Goal: Information Seeking & Learning: Learn about a topic

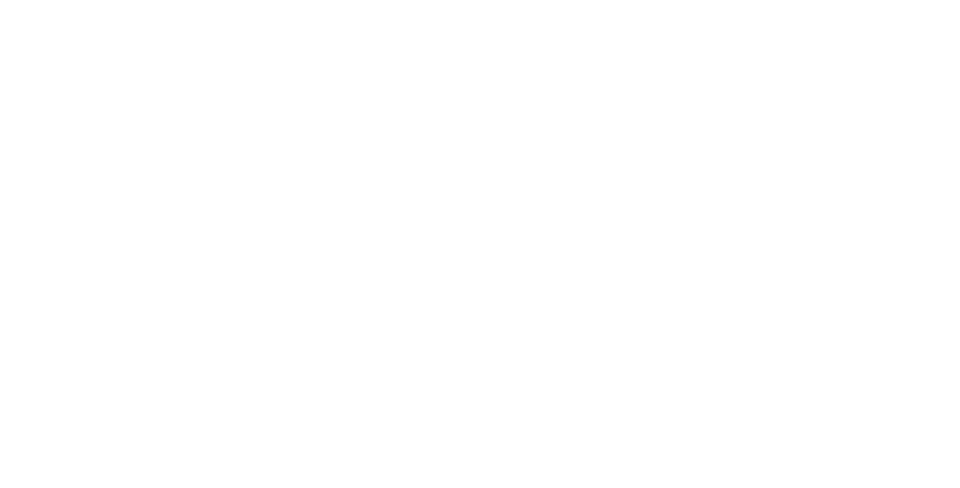
select select "Song"
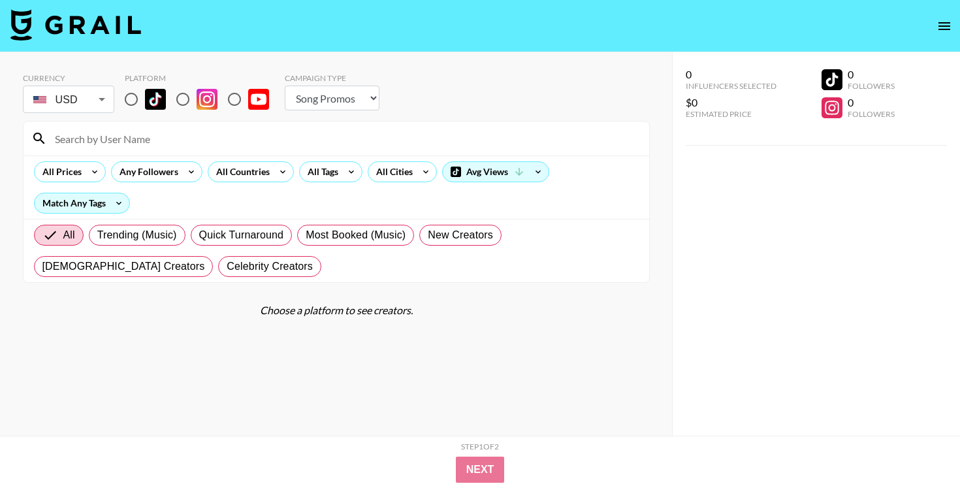
click at [134, 134] on input at bounding box center [344, 138] width 594 height 21
paste input "🇨🇦"
type input "🇨🇦"
click at [140, 97] on input "radio" at bounding box center [131, 99] width 27 height 27
radio input "true"
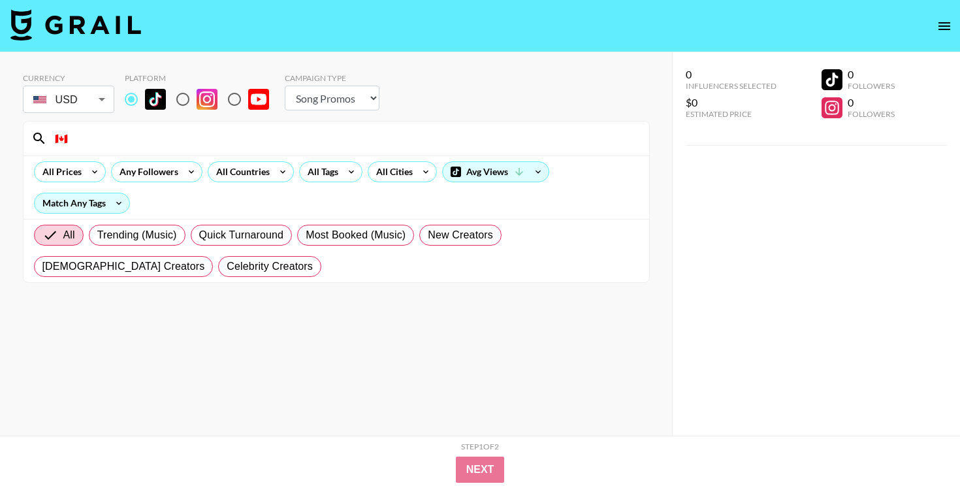
click at [175, 137] on input "🇨🇦" at bounding box center [344, 138] width 594 height 21
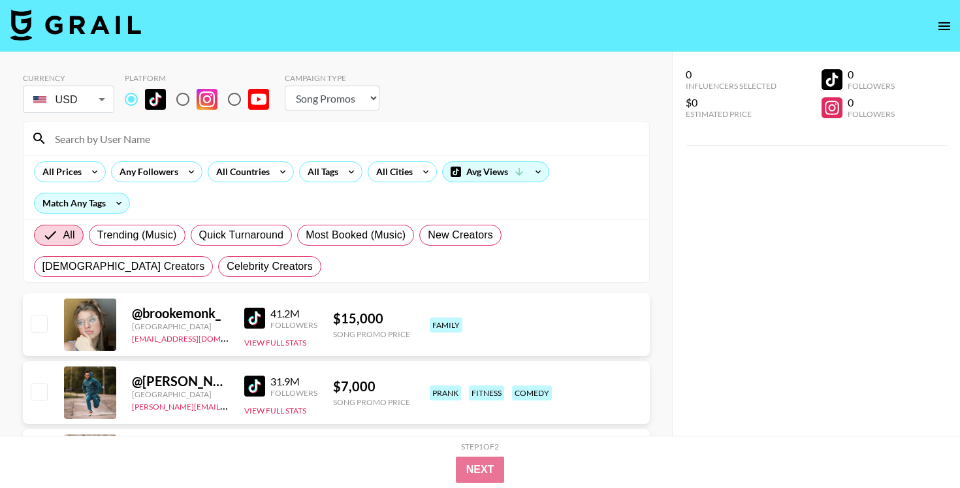
paste input "🇨🇦"
type input "🇨🇦"
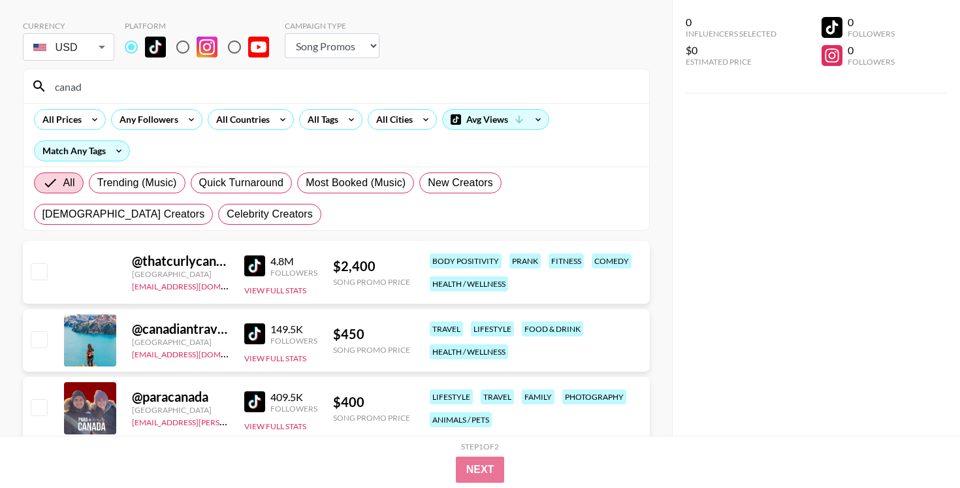
scroll to position [52, 0]
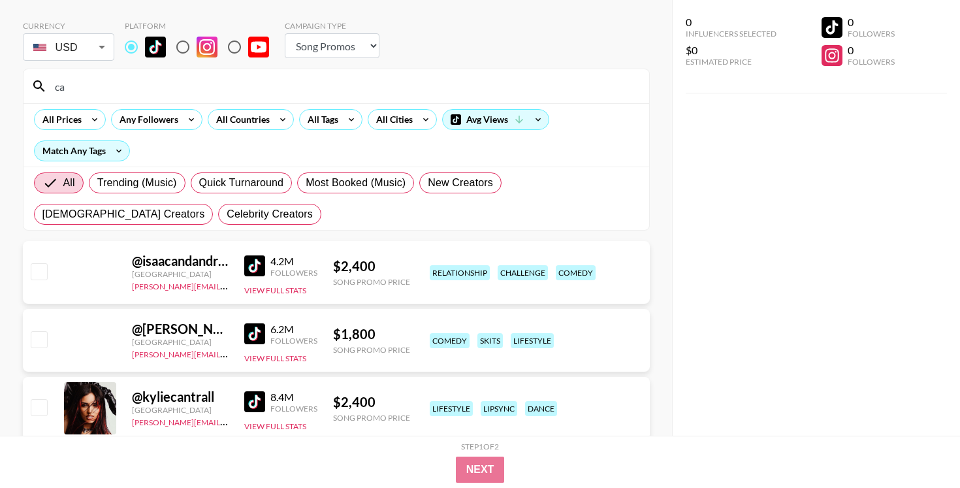
type input "c"
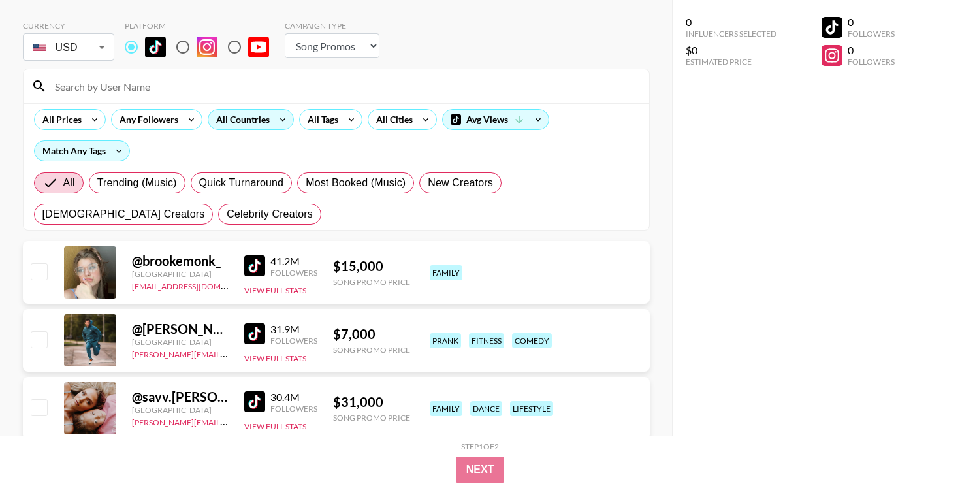
click at [252, 122] on div "All Countries" at bounding box center [240, 120] width 64 height 20
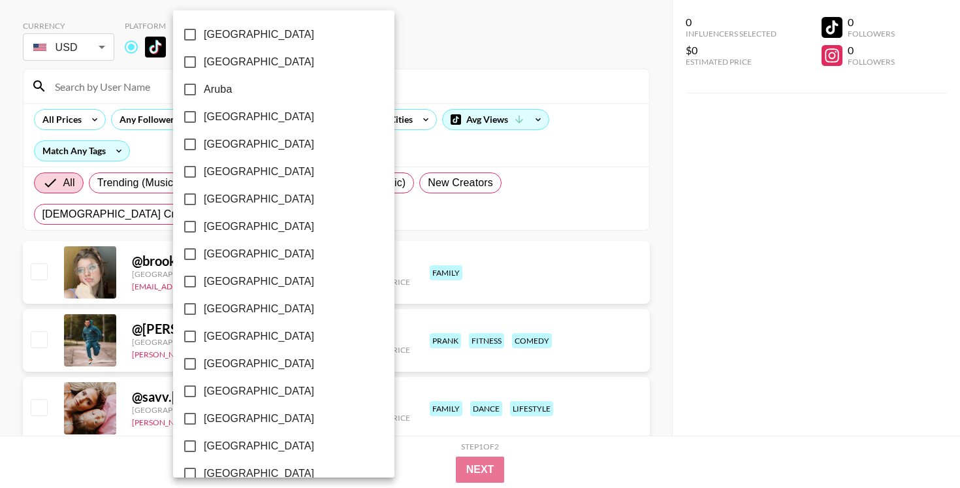
click at [243, 259] on label "[GEOGRAPHIC_DATA]" at bounding box center [274, 253] width 197 height 27
click at [204, 259] on input "[GEOGRAPHIC_DATA]" at bounding box center [189, 253] width 27 height 27
checkbox input "true"
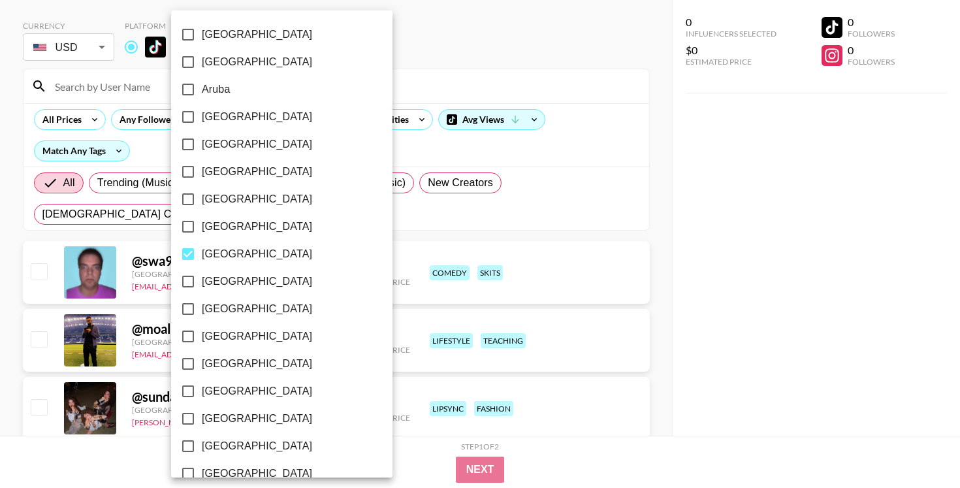
click at [439, 73] on div at bounding box center [480, 244] width 960 height 488
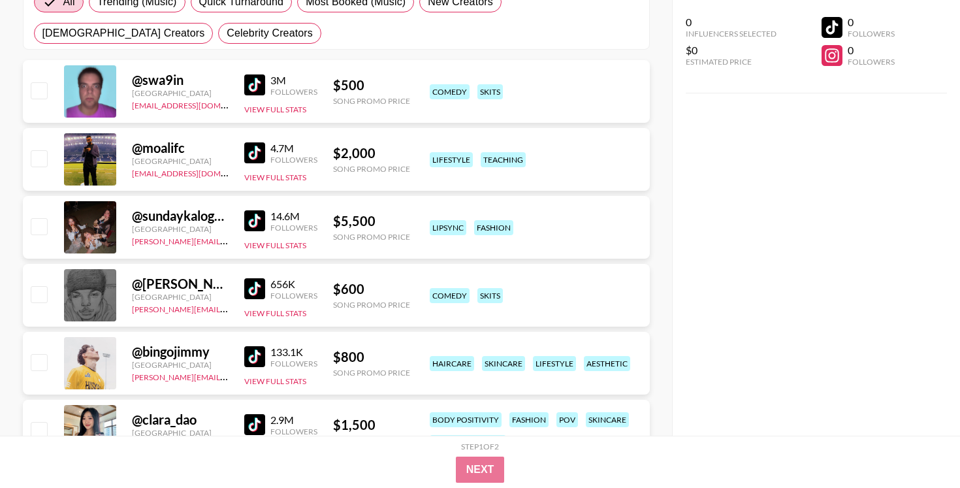
scroll to position [238, 0]
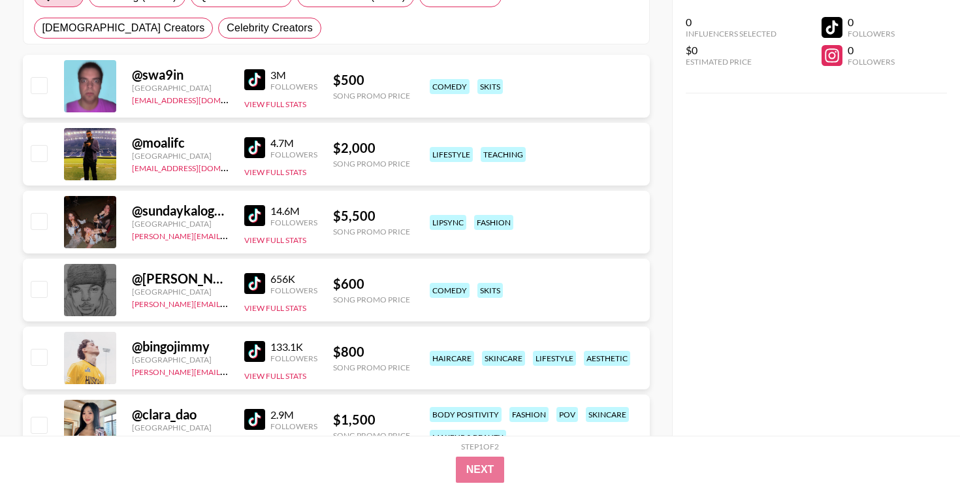
click at [241, 77] on div "@ swa9in [GEOGRAPHIC_DATA] [EMAIL_ADDRESS][DOMAIN_NAME] 3M Followers View Full …" at bounding box center [336, 86] width 627 height 63
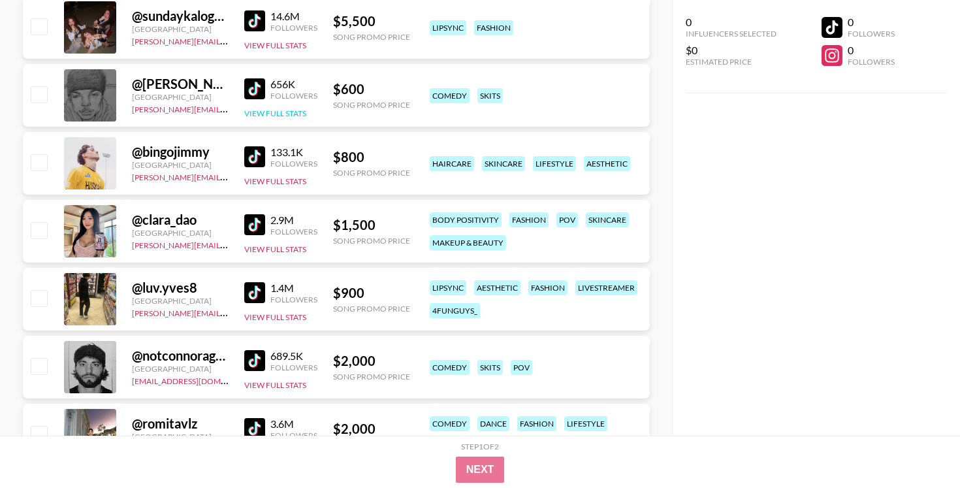
scroll to position [447, 0]
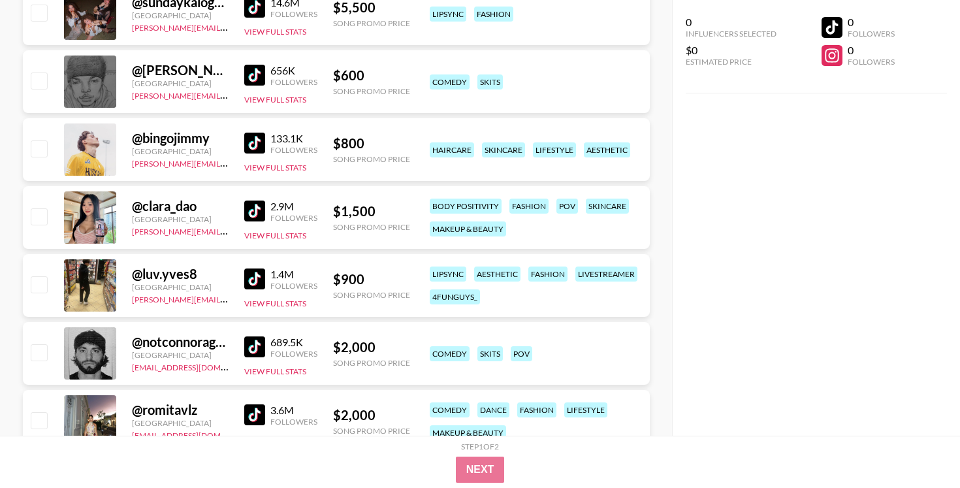
click at [245, 213] on img at bounding box center [254, 211] width 21 height 21
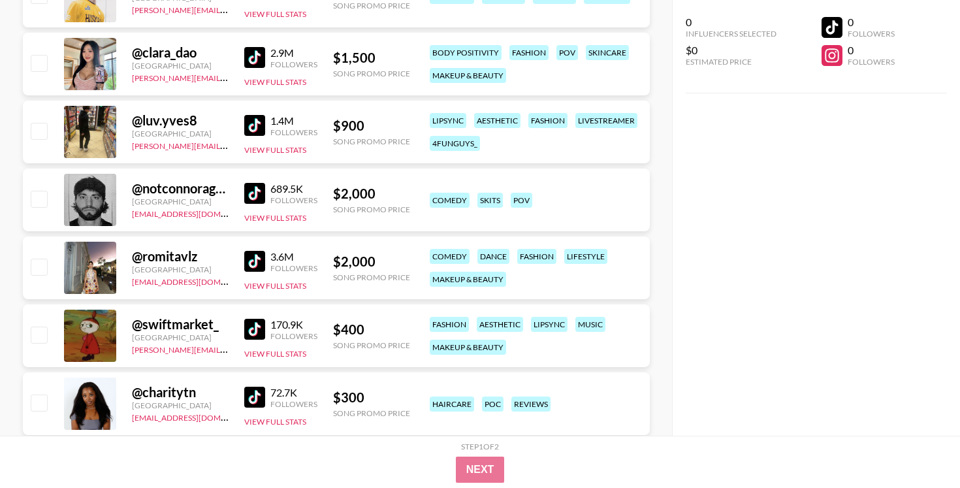
scroll to position [604, 0]
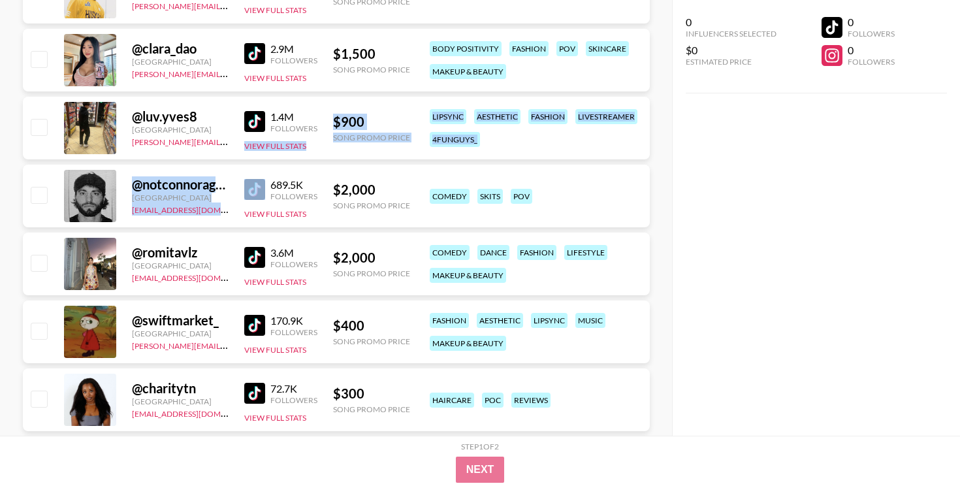
drag, startPoint x: 261, startPoint y: 177, endPoint x: 323, endPoint y: 125, distance: 81.1
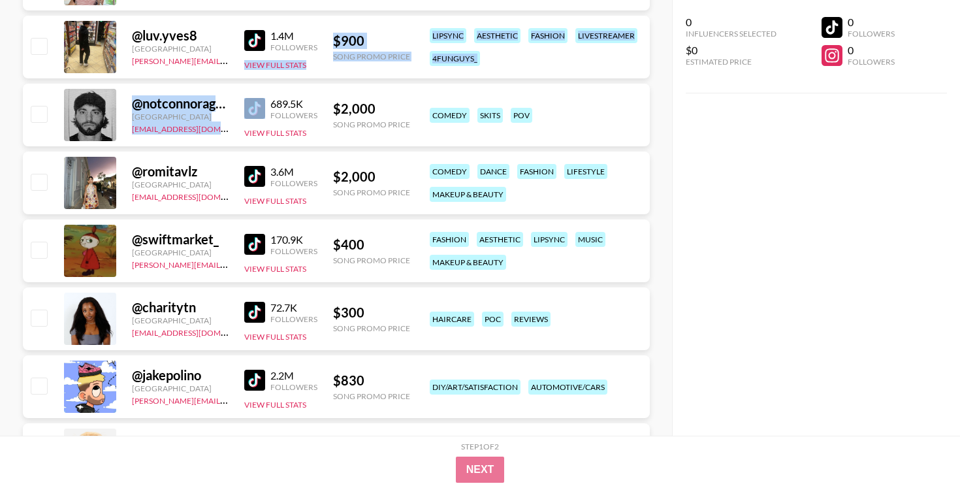
scroll to position [705, 0]
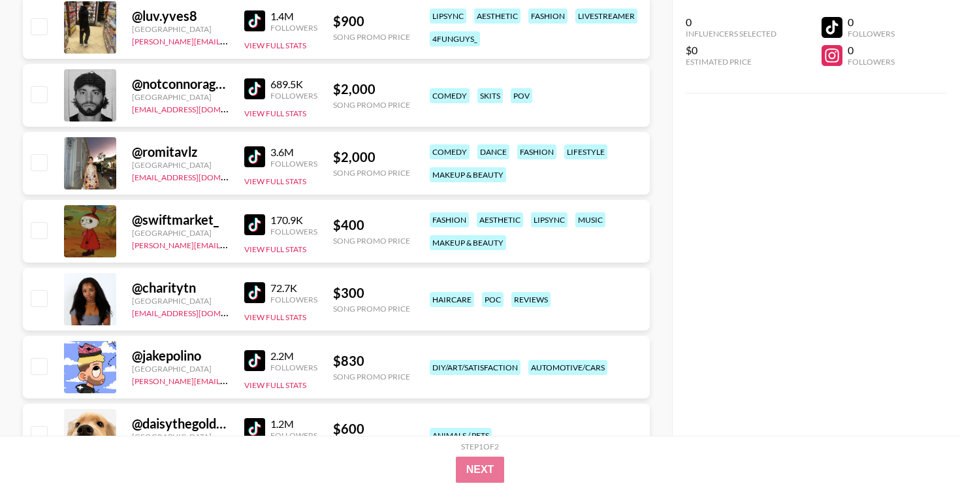
click at [254, 214] on div "170.9K Followers" at bounding box center [280, 225] width 73 height 23
click at [259, 218] on img at bounding box center [254, 224] width 21 height 21
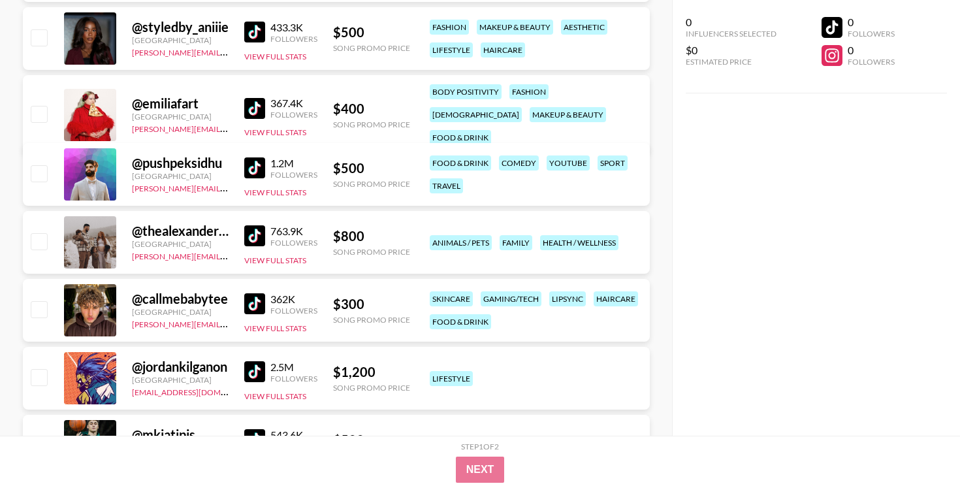
scroll to position [1314, 0]
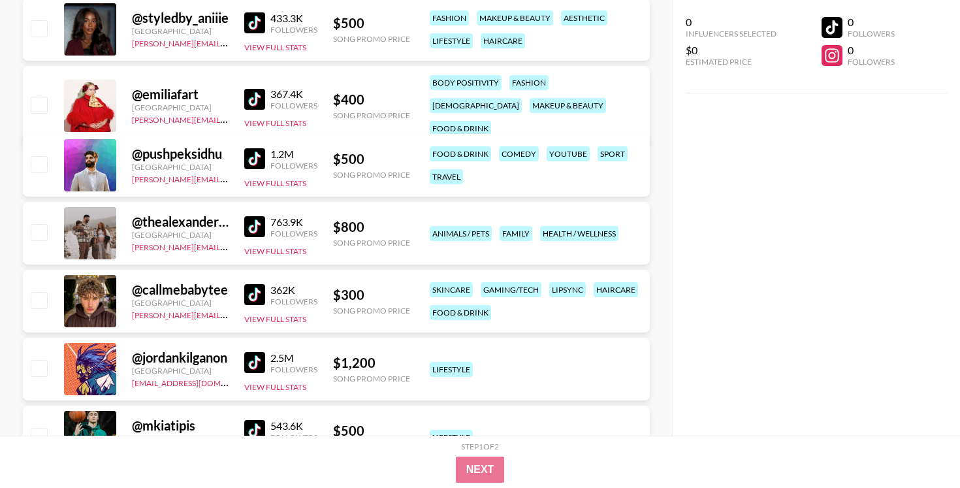
click at [257, 227] on img at bounding box center [254, 226] width 21 height 21
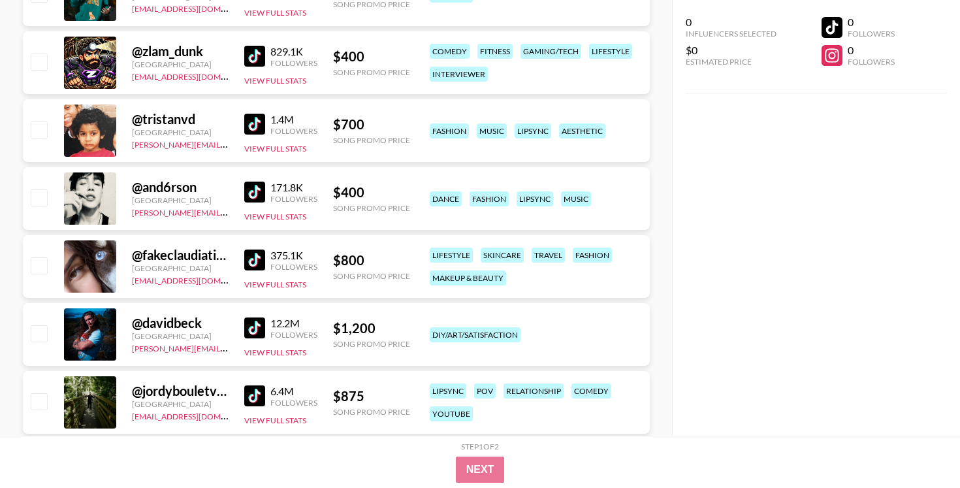
scroll to position [1757, 0]
click at [257, 193] on img at bounding box center [254, 191] width 21 height 21
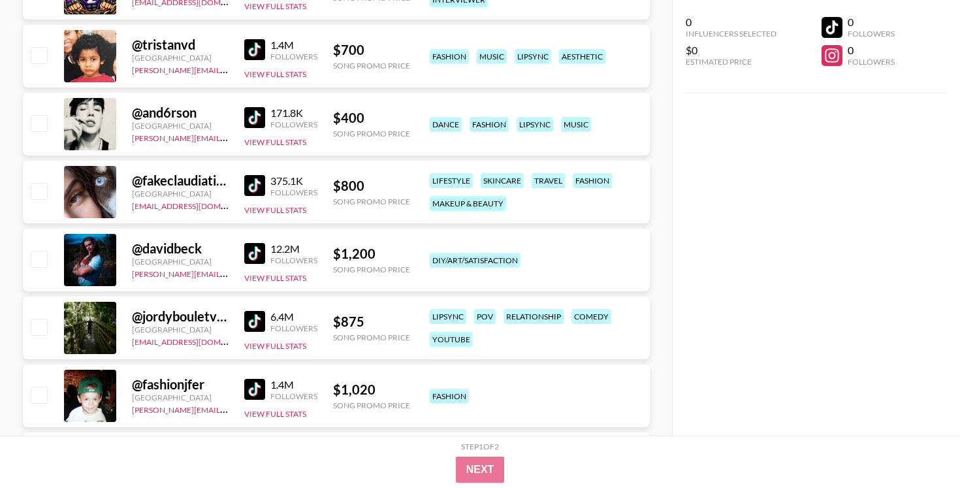
scroll to position [1835, 0]
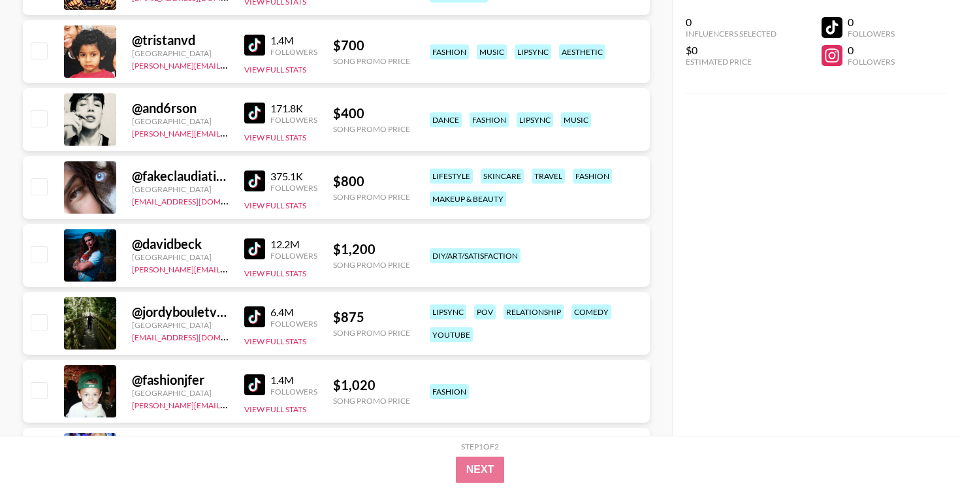
click at [258, 106] on img at bounding box center [254, 113] width 21 height 21
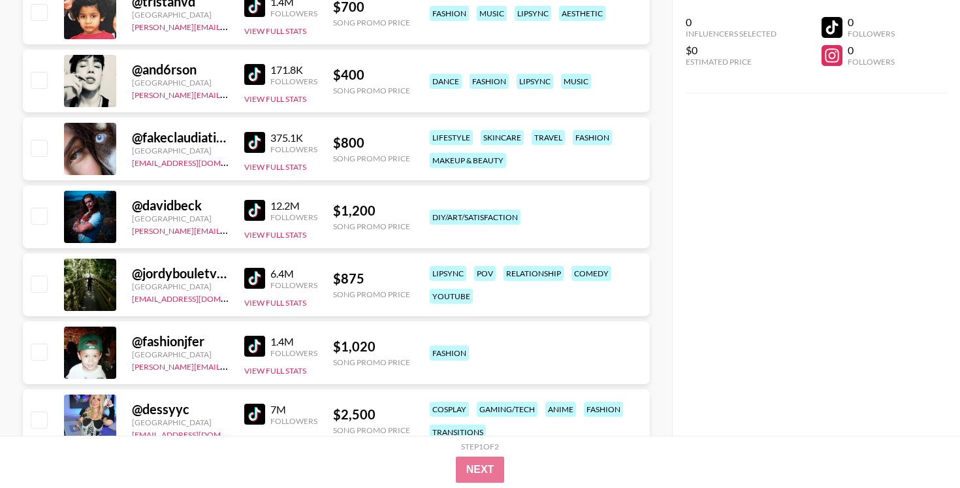
click at [255, 142] on img at bounding box center [254, 142] width 21 height 21
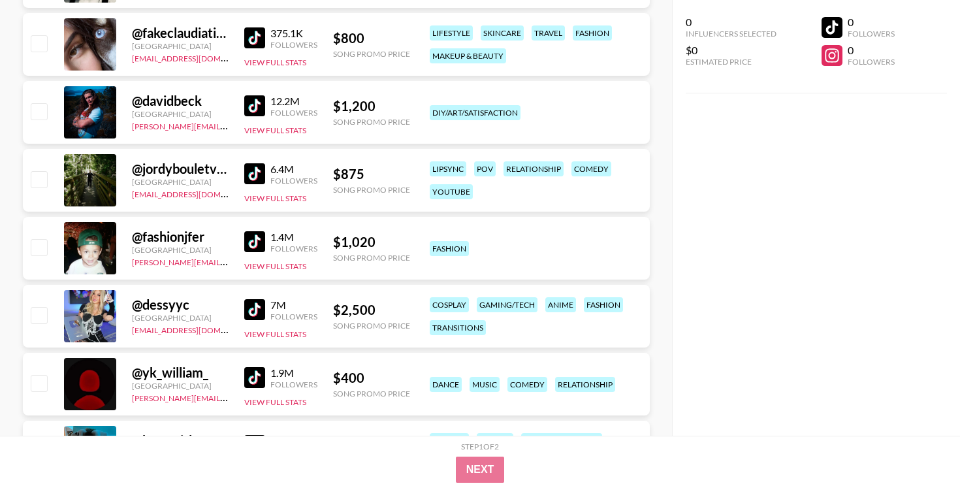
scroll to position [1981, 0]
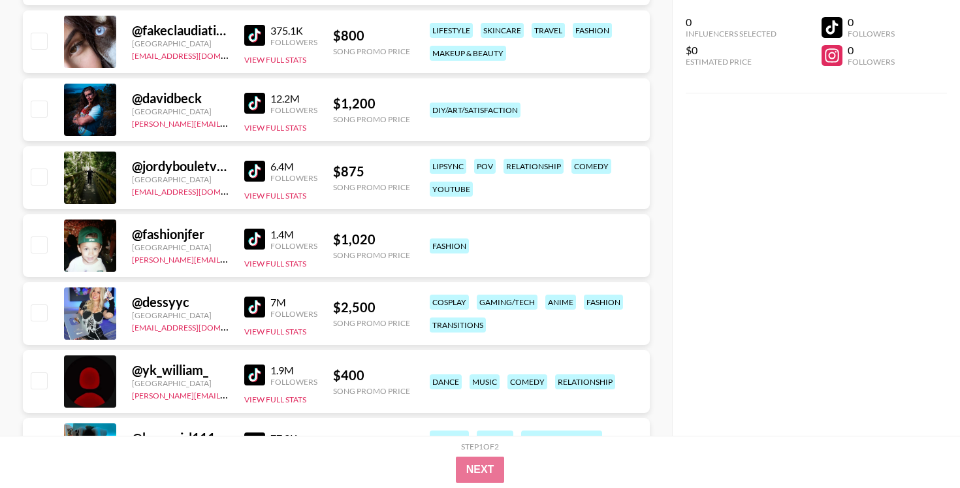
click at [250, 165] on img at bounding box center [254, 171] width 21 height 21
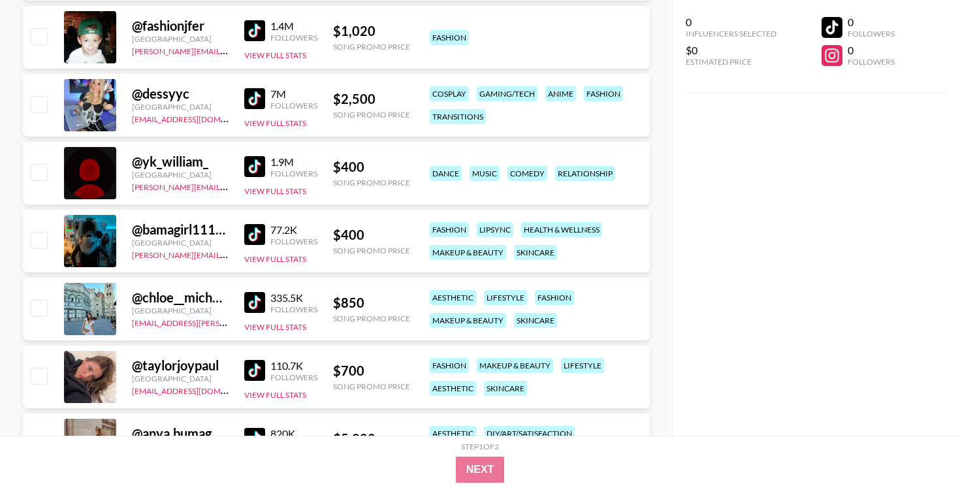
scroll to position [2192, 0]
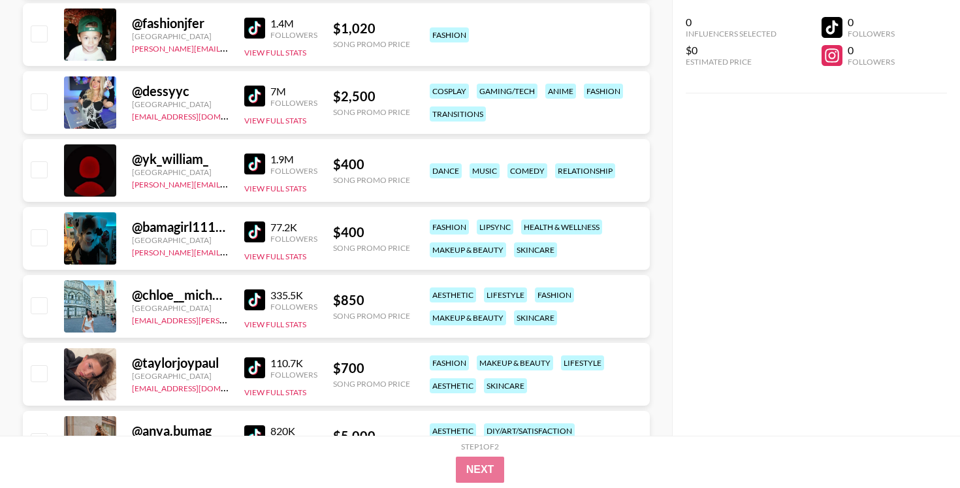
click at [270, 168] on div "Followers" at bounding box center [293, 171] width 47 height 10
click at [246, 161] on img at bounding box center [254, 163] width 21 height 21
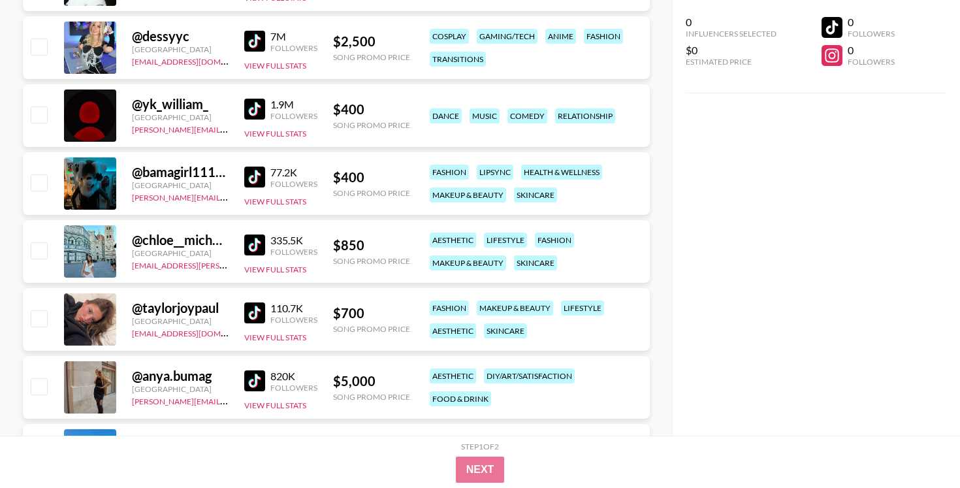
scroll to position [2248, 0]
click at [252, 172] on img at bounding box center [254, 176] width 21 height 21
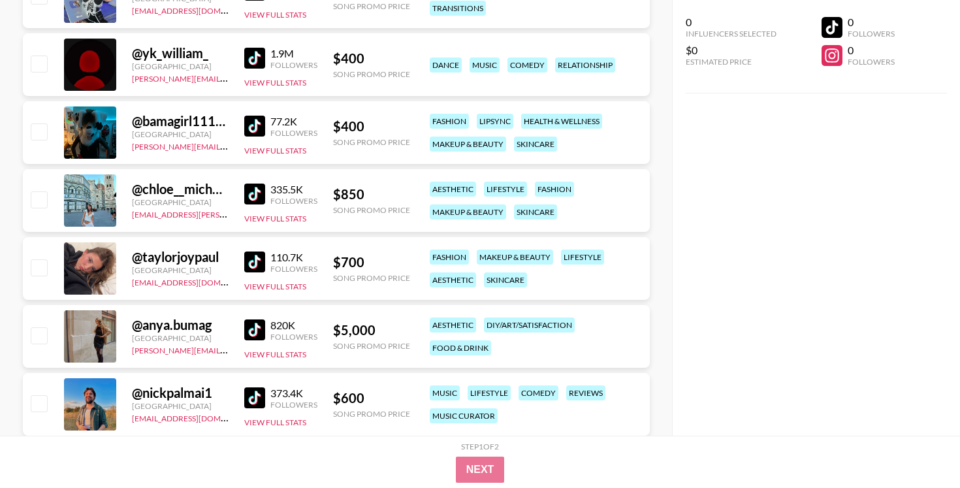
scroll to position [2299, 0]
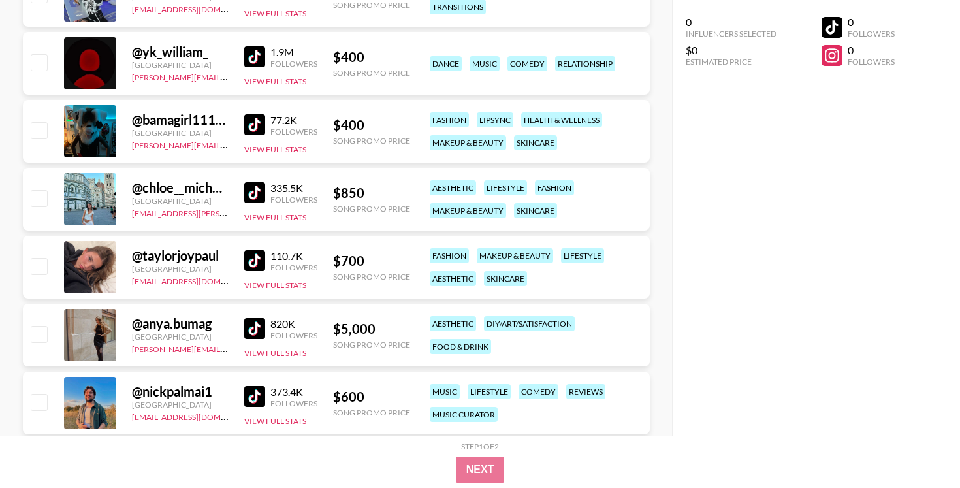
click at [255, 189] on img at bounding box center [254, 192] width 21 height 21
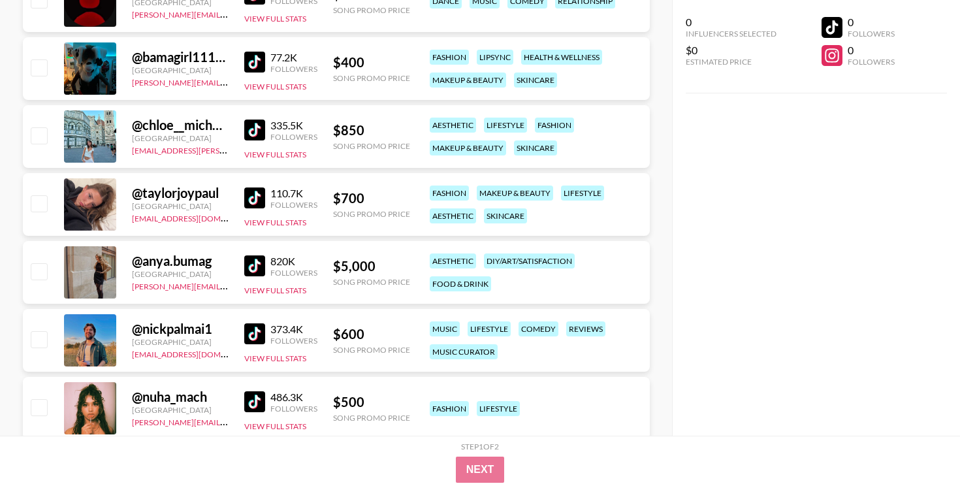
scroll to position [2363, 0]
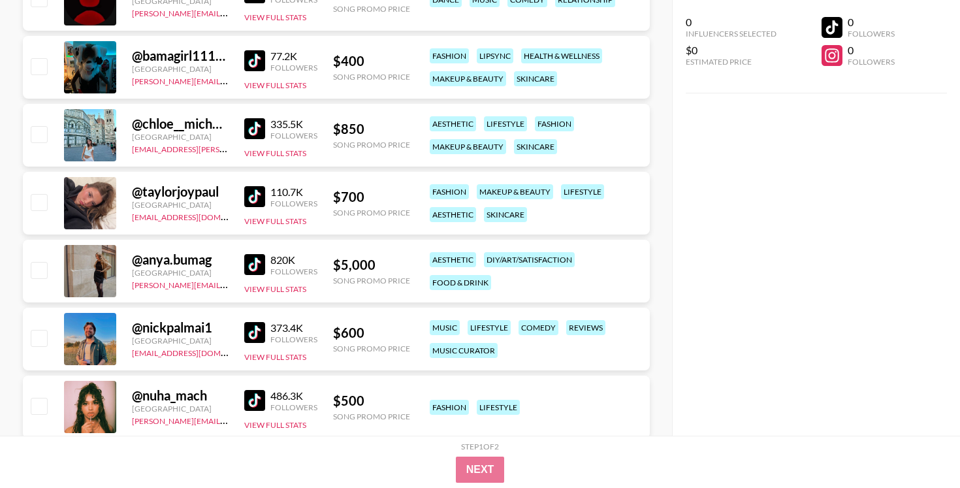
click at [255, 189] on img at bounding box center [254, 196] width 21 height 21
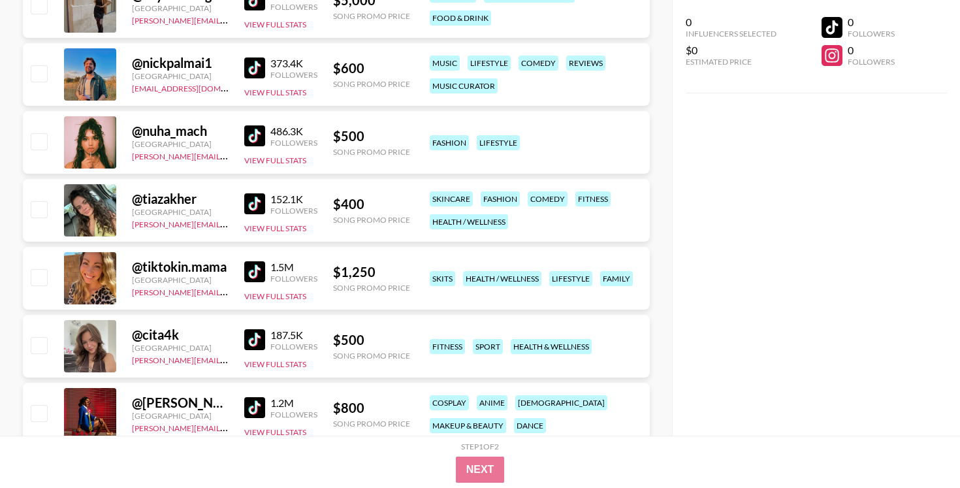
scroll to position [2629, 0]
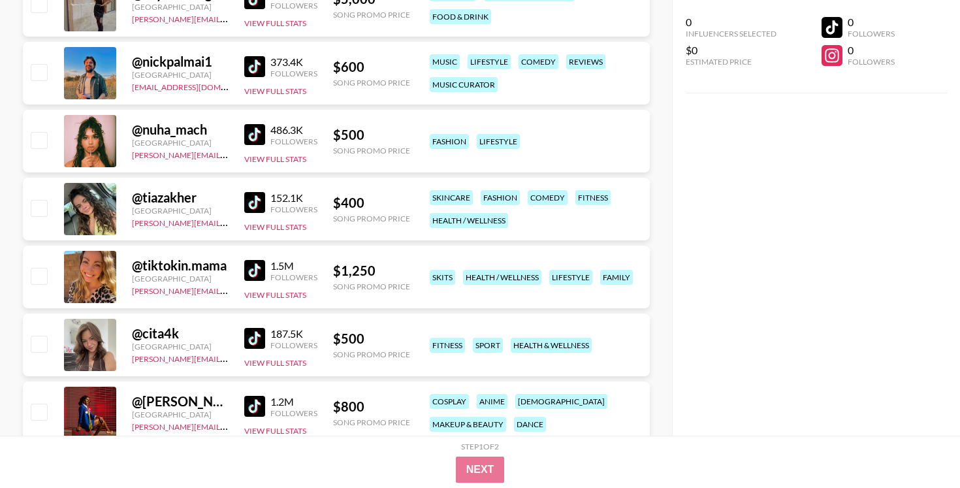
click at [257, 204] on img at bounding box center [254, 202] width 21 height 21
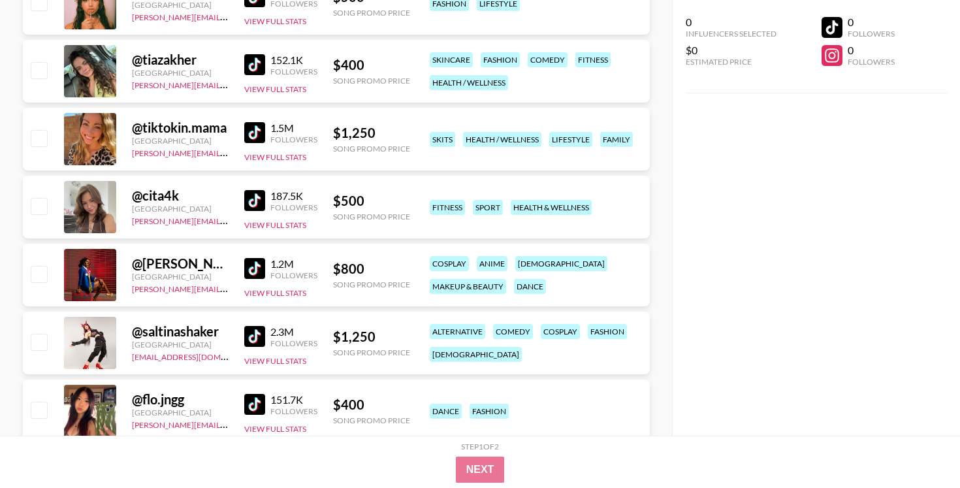
scroll to position [2769, 0]
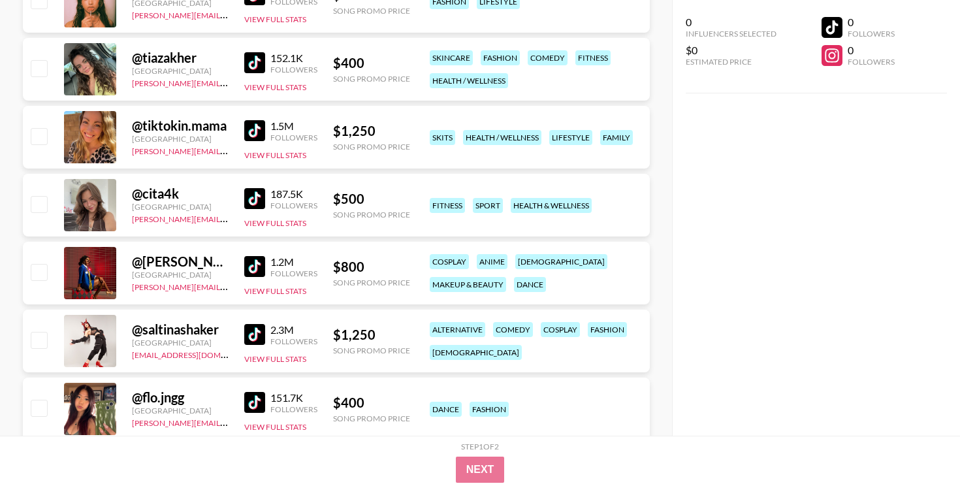
click at [248, 127] on img at bounding box center [254, 130] width 21 height 21
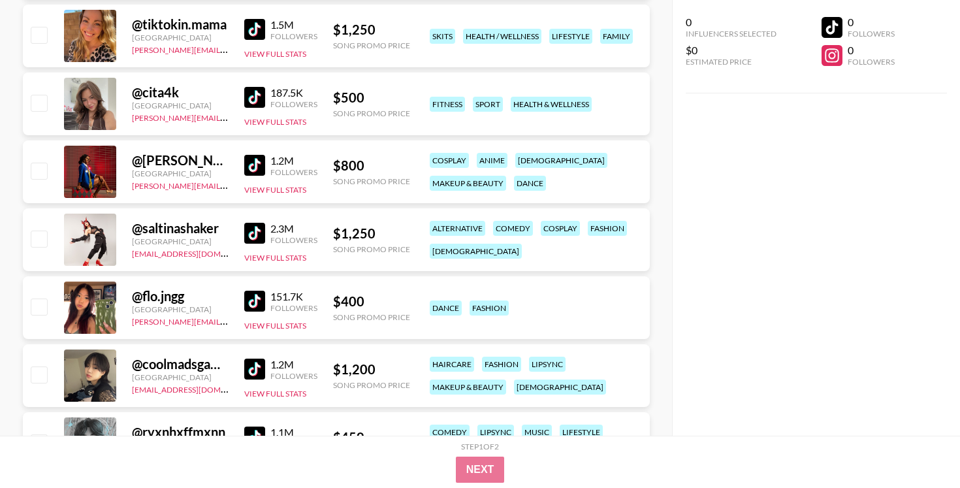
scroll to position [2873, 0]
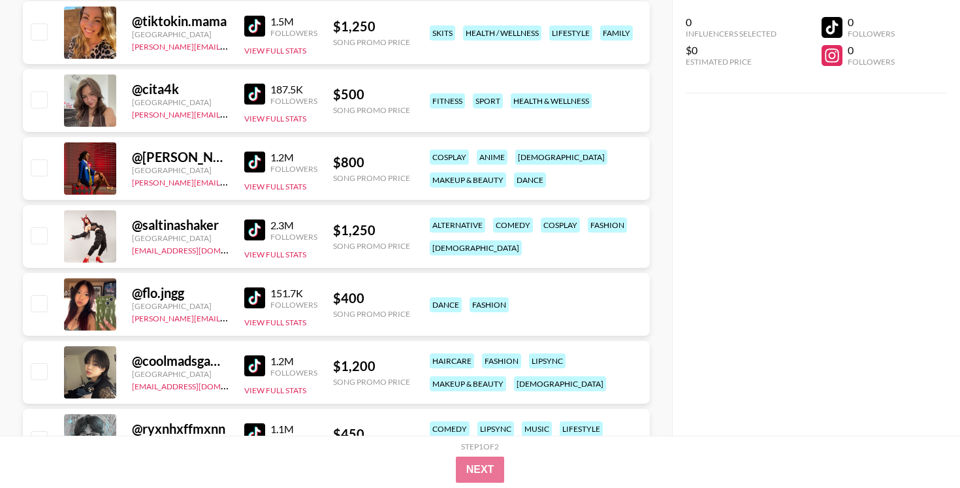
click at [251, 97] on img at bounding box center [254, 94] width 21 height 21
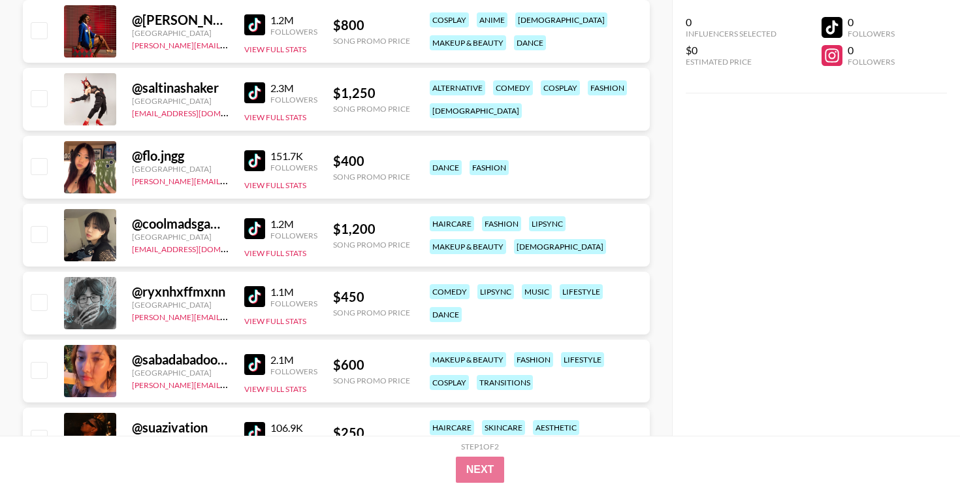
scroll to position [3012, 0]
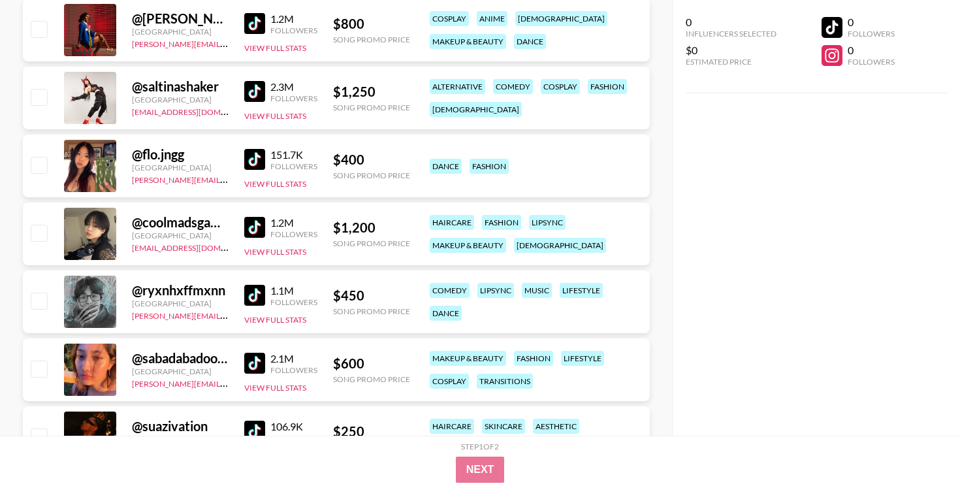
click at [264, 88] on img at bounding box center [254, 91] width 21 height 21
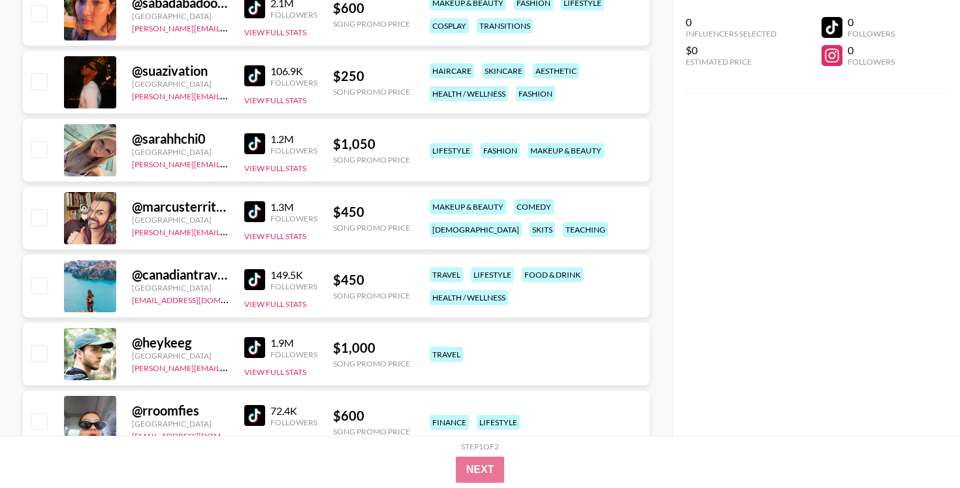
scroll to position [3369, 0]
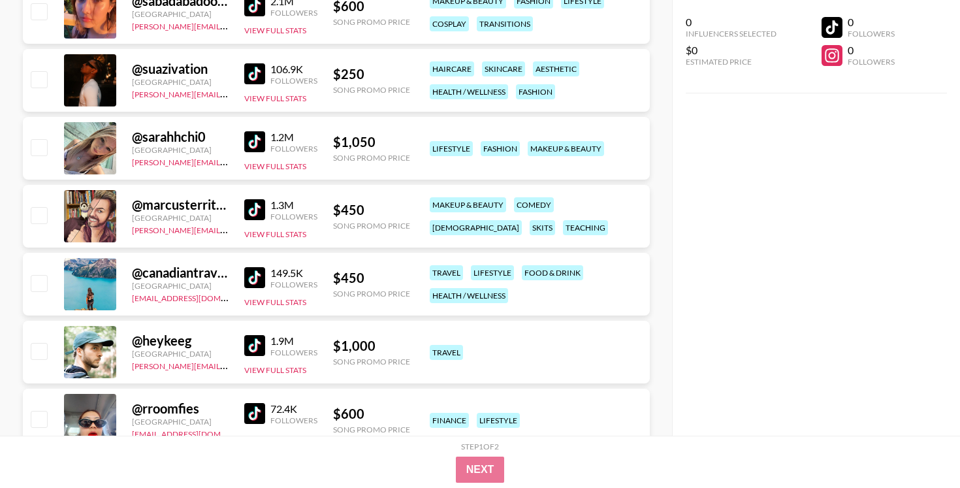
click at [253, 142] on img at bounding box center [254, 141] width 21 height 21
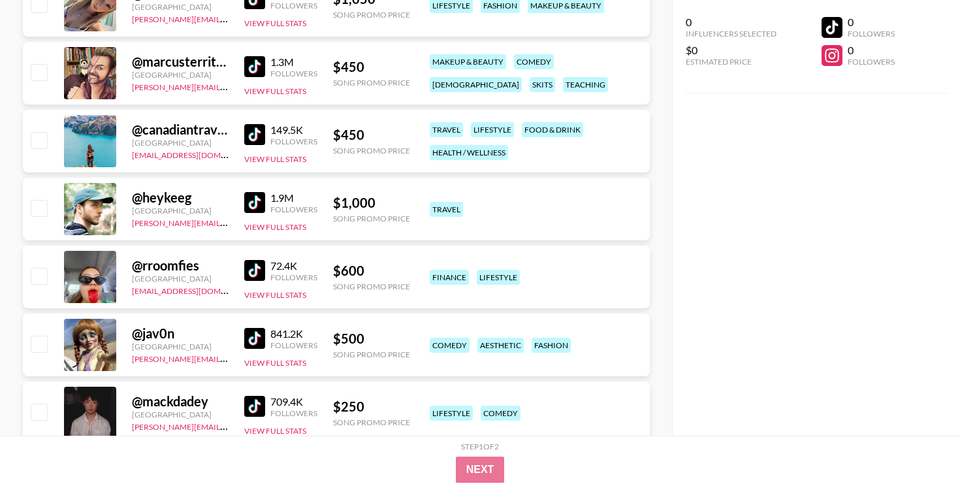
scroll to position [3517, 0]
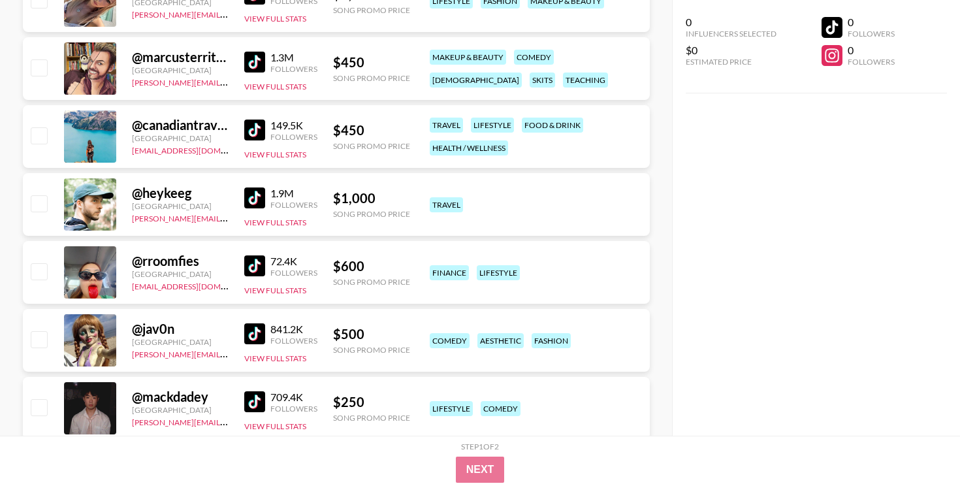
click at [252, 265] on img at bounding box center [254, 265] width 21 height 21
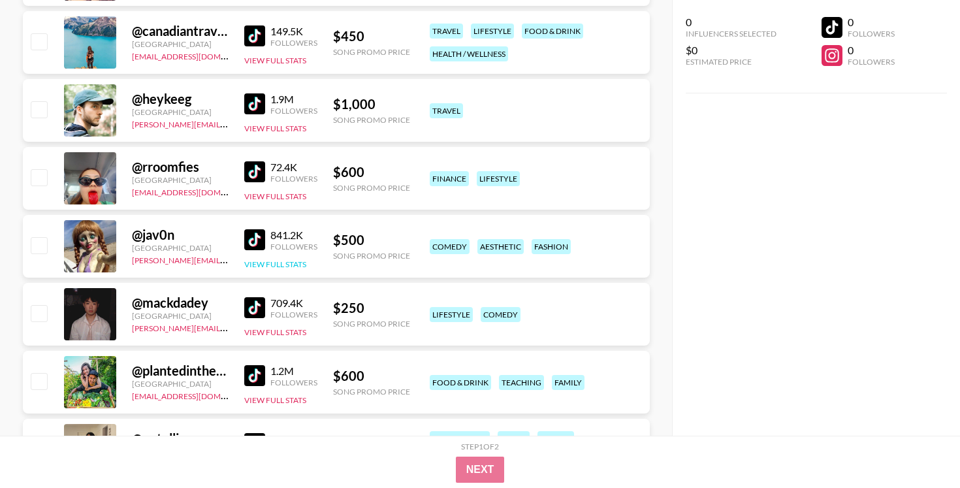
scroll to position [3659, 0]
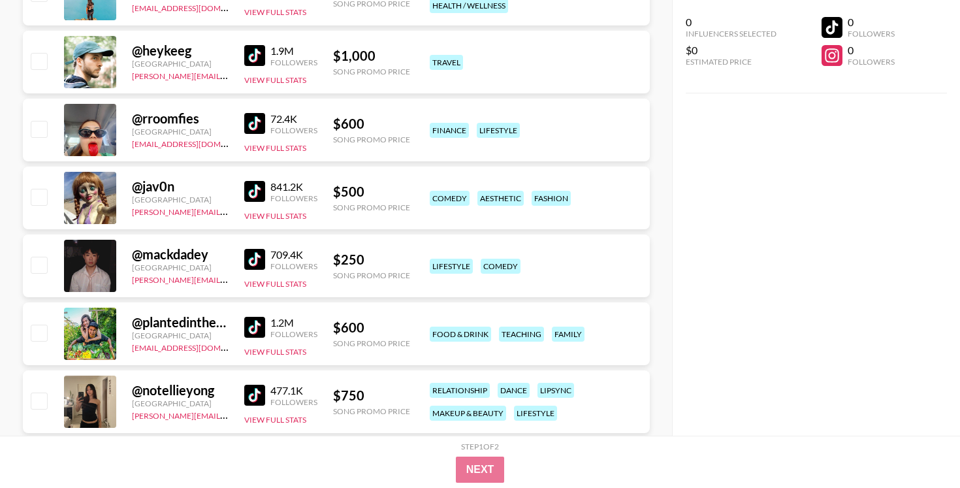
click at [251, 264] on img at bounding box center [254, 259] width 21 height 21
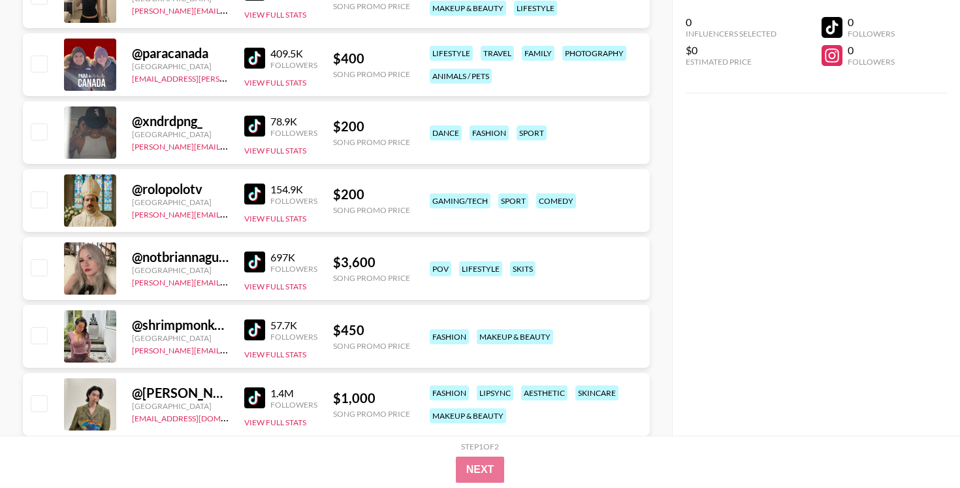
scroll to position [4065, 0]
click at [257, 199] on img at bounding box center [254, 193] width 21 height 21
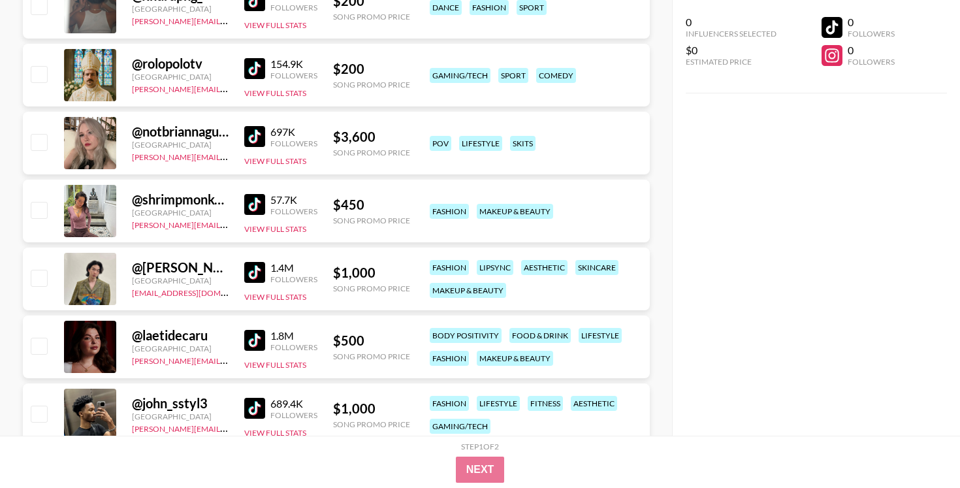
scroll to position [4191, 0]
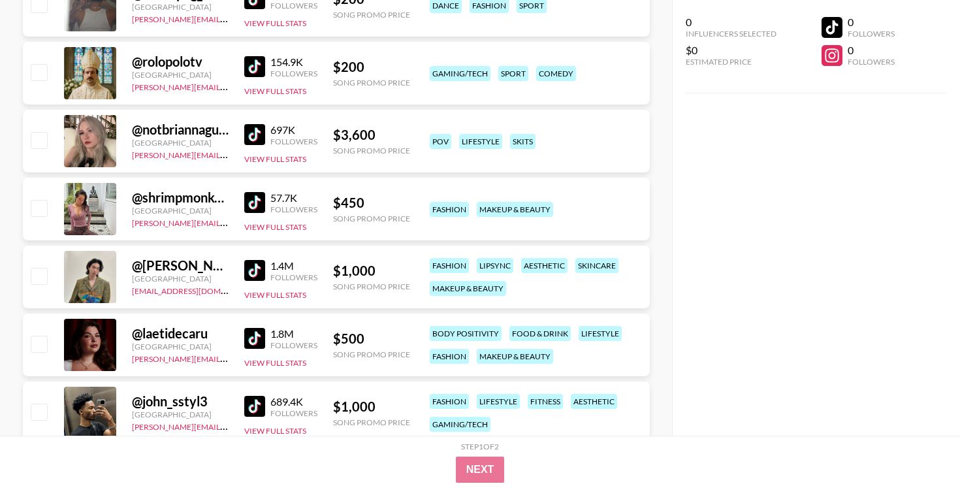
click at [253, 265] on img at bounding box center [254, 270] width 21 height 21
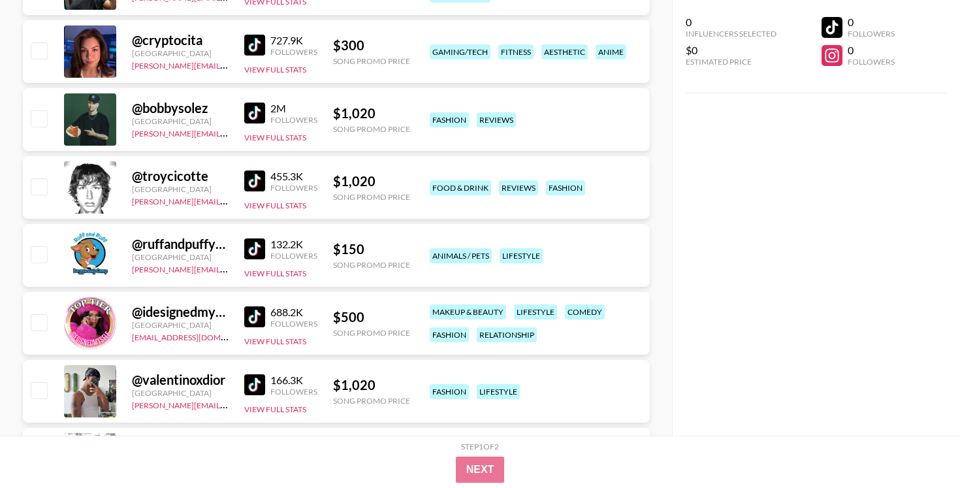
scroll to position [4624, 0]
